Goal: Find specific page/section: Find specific page/section

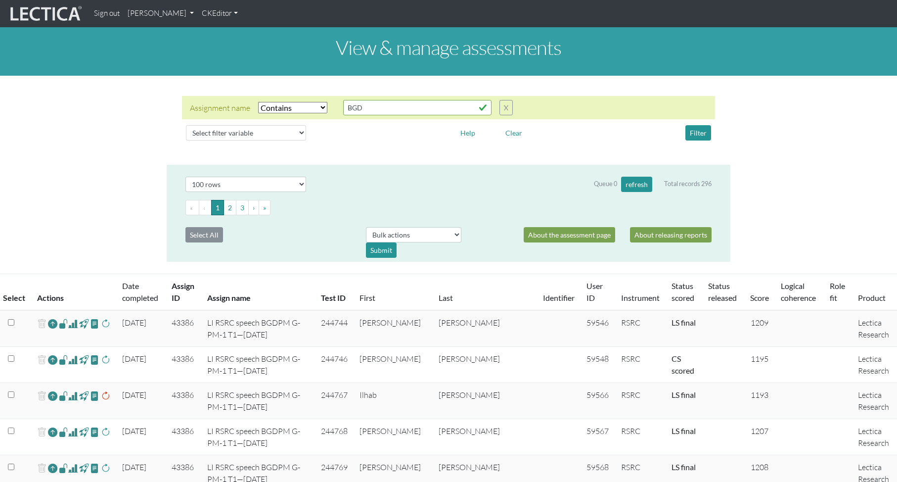
select select "icontains"
select select "100"
click at [367, 110] on input "BGD" at bounding box center [417, 107] width 148 height 15
click at [589, 139] on div "Filter" at bounding box center [651, 132] width 135 height 15
click at [273, 133] on select "Select filter variable Assignment name Assignment ID Clarity persuasive Clarity…" at bounding box center [246, 132] width 120 height 15
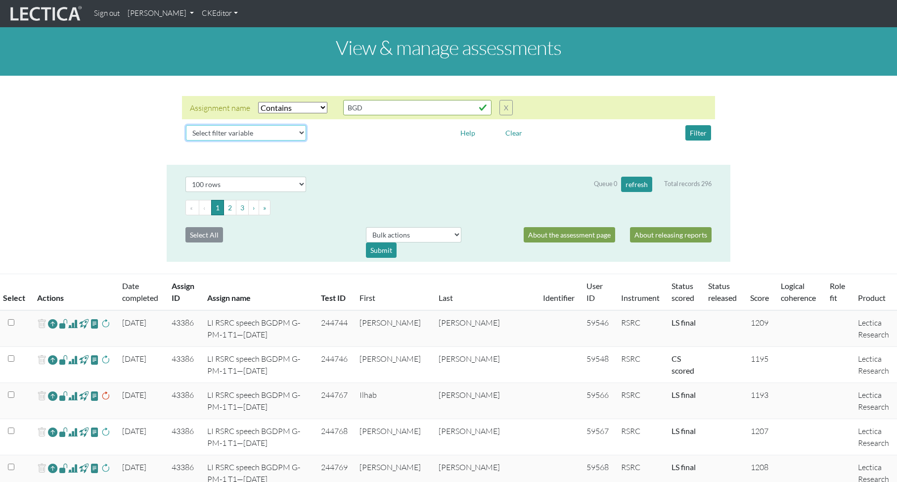
select select "assignment__name"
click at [186, 140] on select "Select filter variable Assignment name Assignment ID Clarity persuasive Clarity…" at bounding box center [246, 132] width 120 height 15
select select
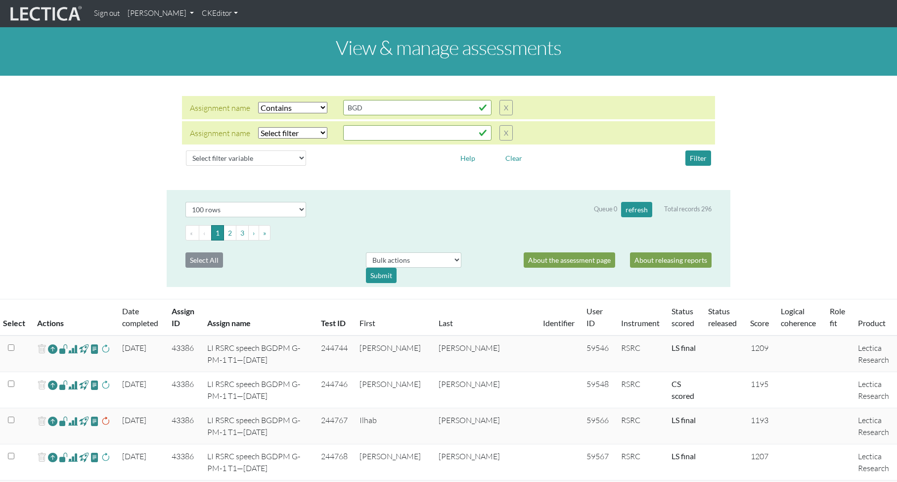
click at [281, 133] on select "Select filter Equals Does not equal Contains Does not contain Starts with Ends …" at bounding box center [292, 132] width 69 height 11
select select "icontains"
click at [258, 127] on select "Select filter Equals Does not equal Contains Does not contain Starts with Ends …" at bounding box center [292, 132] width 69 height 11
click at [363, 129] on input "text" at bounding box center [417, 132] width 148 height 15
type input "[PERSON_NAME]"
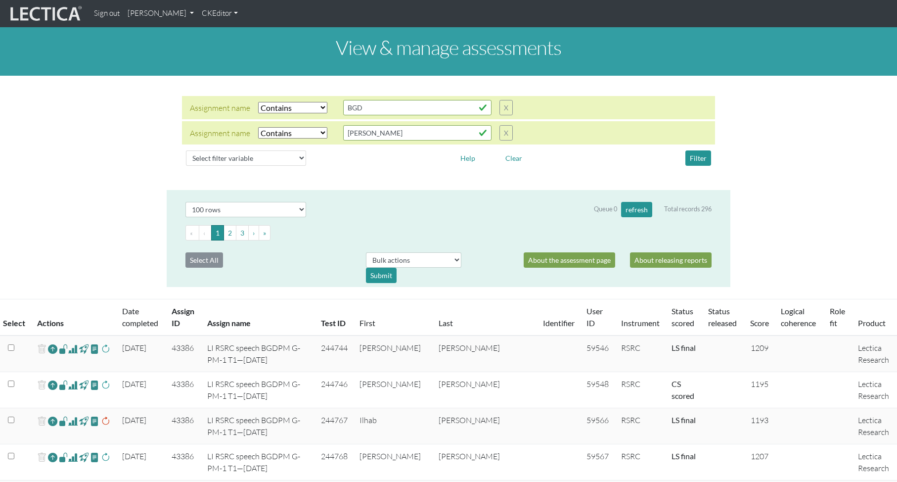
click at [310, 104] on select "Select filter Equals Does not equal Contains Does not contain Starts with Ends …" at bounding box center [292, 107] width 69 height 11
select select
click at [258, 102] on select "Select filter Equals Does not equal Contains Does not contain Starts with Ends …" at bounding box center [292, 107] width 69 height 11
click at [696, 157] on button "Filter" at bounding box center [699, 157] width 26 height 15
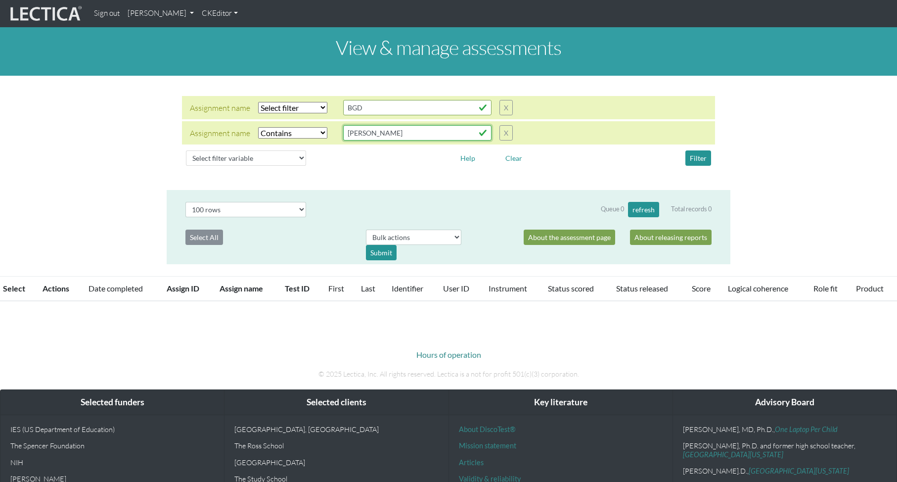
click at [385, 135] on input "[PERSON_NAME]" at bounding box center [417, 132] width 148 height 15
drag, startPoint x: 375, startPoint y: 135, endPoint x: 342, endPoint y: 133, distance: 32.7
click at [342, 133] on div "Assignment name Select filter Equals Does not equal Contains Does not contain S…" at bounding box center [351, 132] width 323 height 15
click at [696, 157] on button "Filter" at bounding box center [699, 157] width 26 height 15
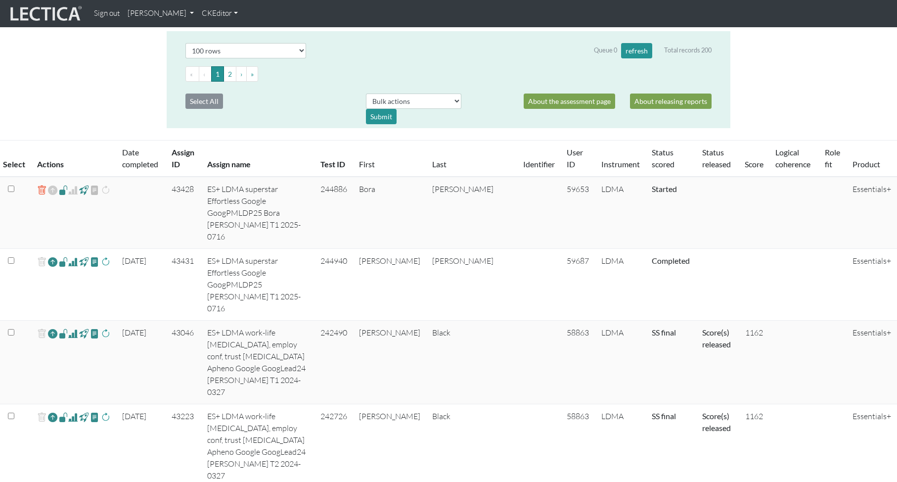
scroll to position [157, 0]
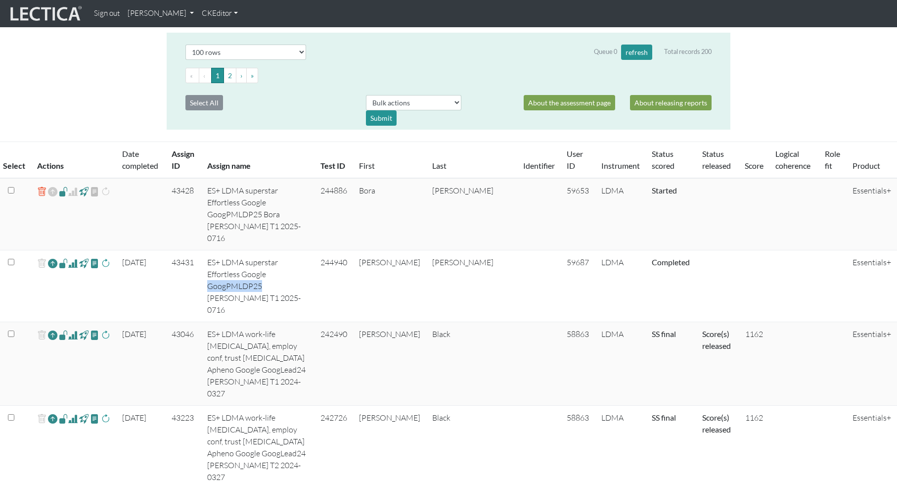
drag, startPoint x: 213, startPoint y: 251, endPoint x: 265, endPoint y: 252, distance: 52.0
click at [265, 252] on td "ES+ LDMA superstar Effortless Google GoogPMLDP25 [PERSON_NAME] T1 2025-0716" at bounding box center [257, 286] width 113 height 72
copy td "GoogPMLDP25"
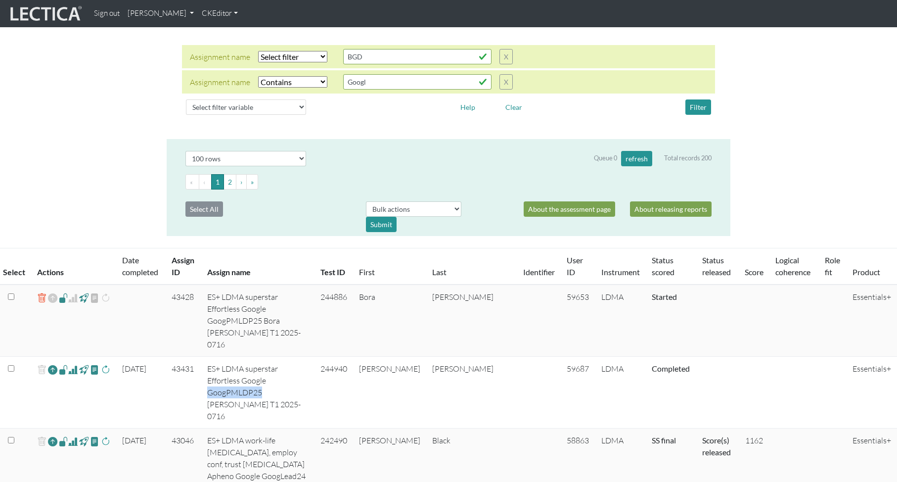
scroll to position [0, 0]
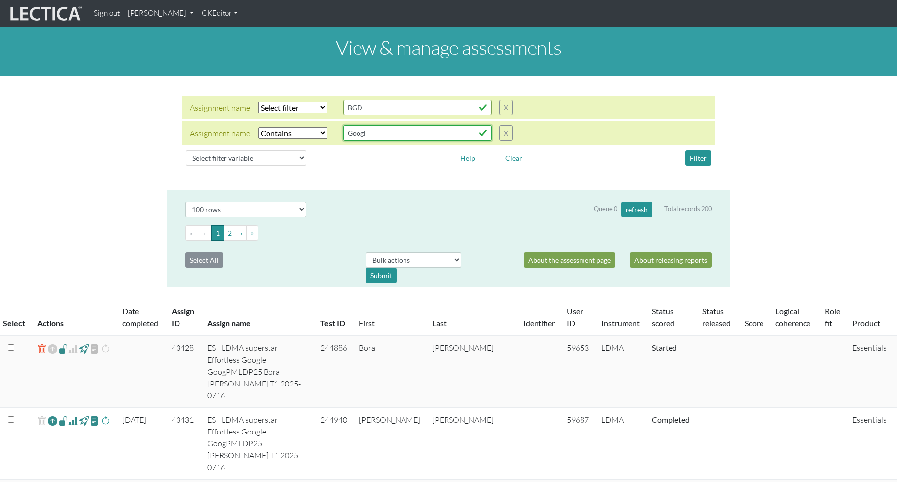
drag, startPoint x: 371, startPoint y: 135, endPoint x: 334, endPoint y: 132, distance: 36.7
click at [334, 132] on div "Assignment name Select filter Equals Does not equal Contains Does not contain S…" at bounding box center [351, 132] width 323 height 15
paste input "PMLDP25"
type input "GoogPMLDP25"
click at [699, 156] on button "Filter" at bounding box center [699, 157] width 26 height 15
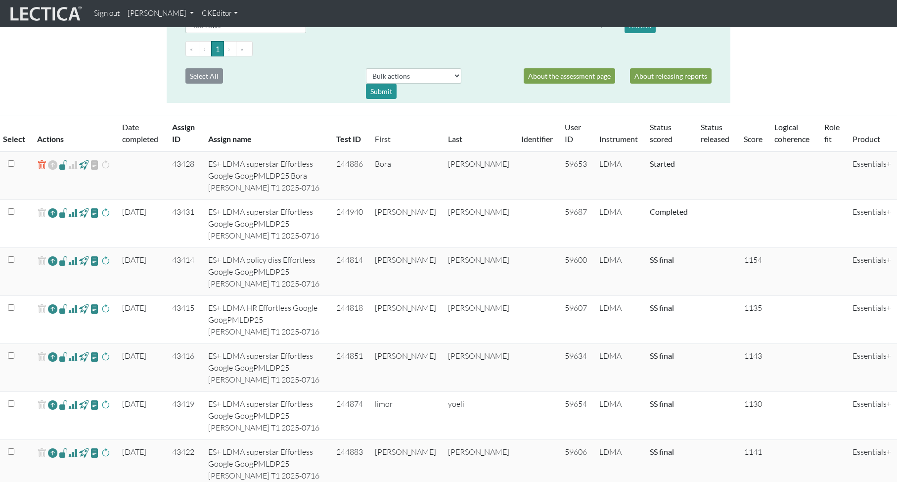
scroll to position [185, 0]
click at [73, 206] on span at bounding box center [72, 212] width 9 height 12
click at [567, 199] on td "59687" at bounding box center [576, 223] width 35 height 48
copy td "59687"
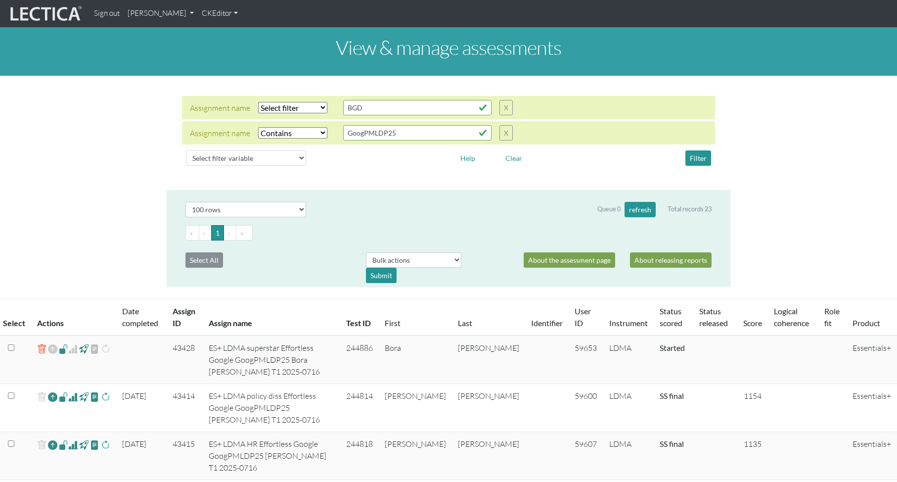
select select "icontains"
select select "100"
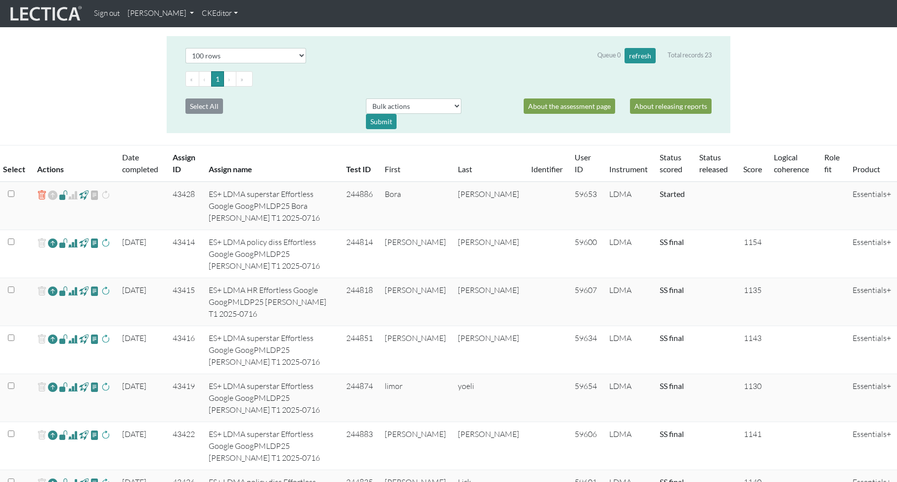
scroll to position [154, 0]
click at [379, 172] on th "Test ID" at bounding box center [359, 163] width 39 height 37
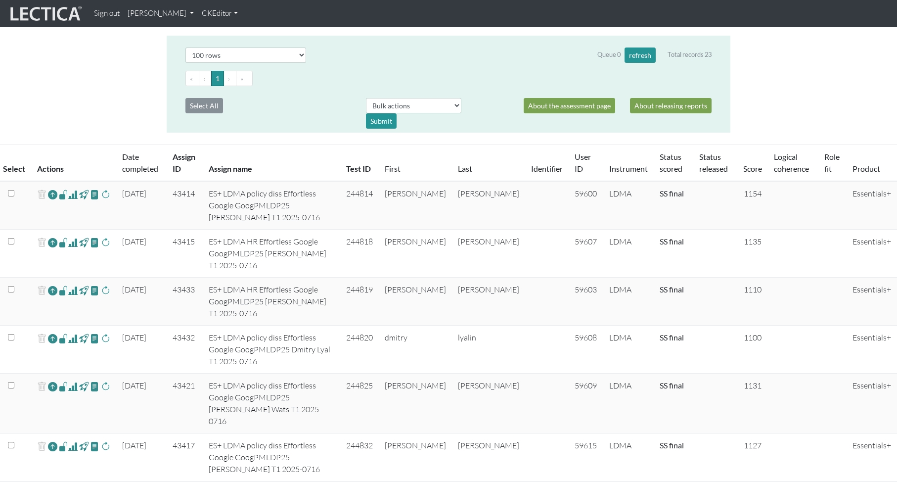
click at [379, 172] on th "Test ID" at bounding box center [359, 163] width 39 height 37
